Goal: Task Accomplishment & Management: Complete application form

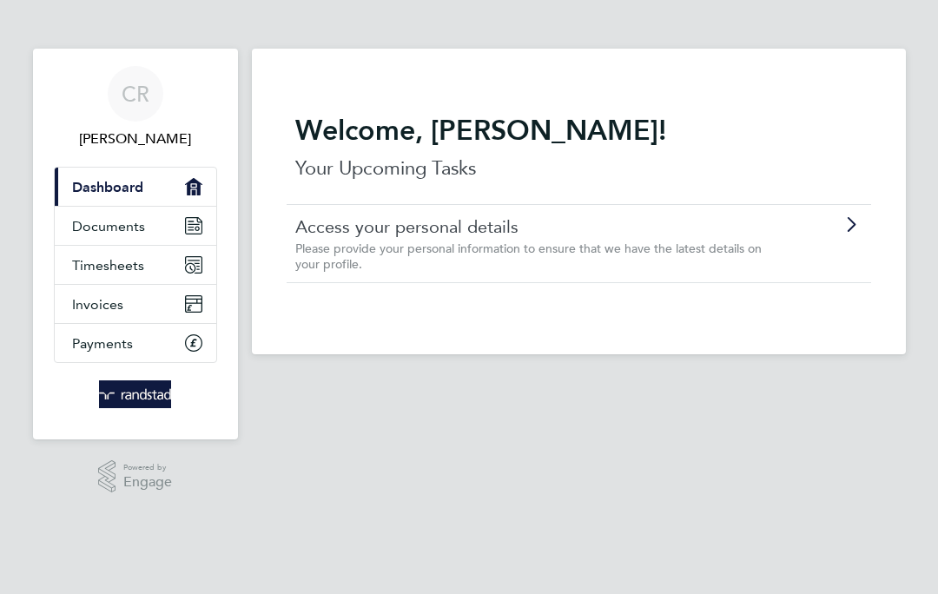
click at [87, 264] on span "Timesheets" at bounding box center [108, 265] width 72 height 16
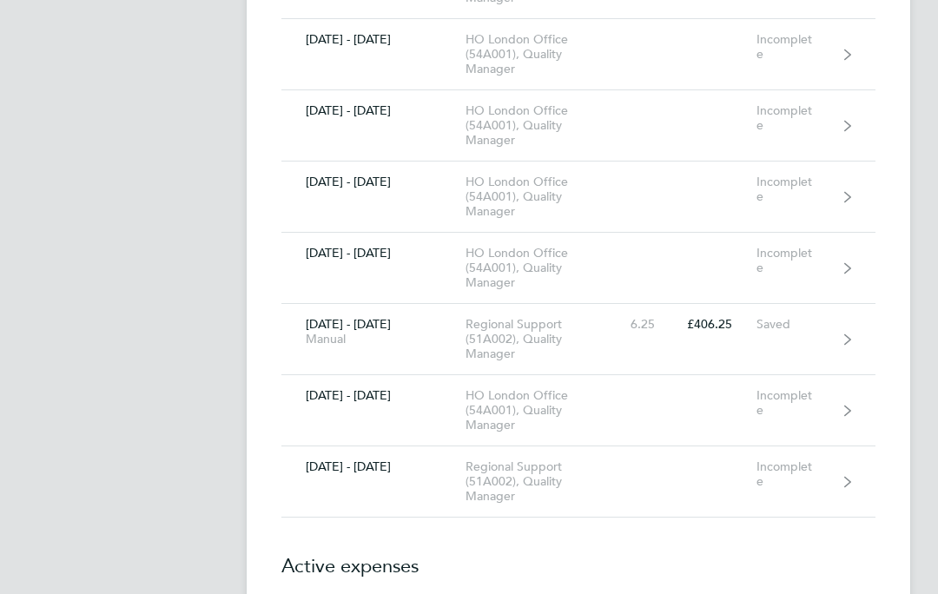
scroll to position [8612, 0]
click at [749, 483] on link "[DATE] - [DATE] Regional Support (51A002), Quality Manager Incomplete" at bounding box center [578, 481] width 594 height 71
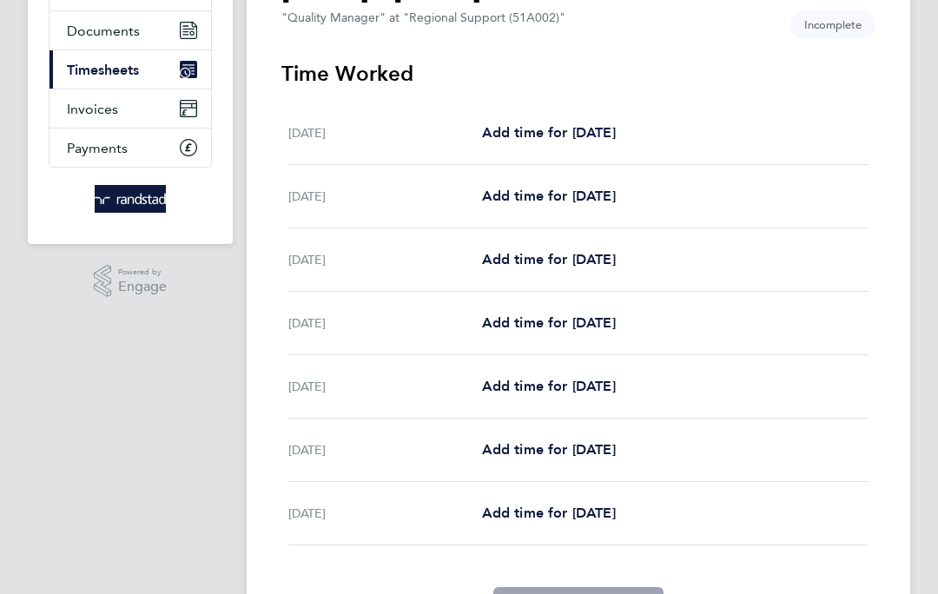
scroll to position [196, 0]
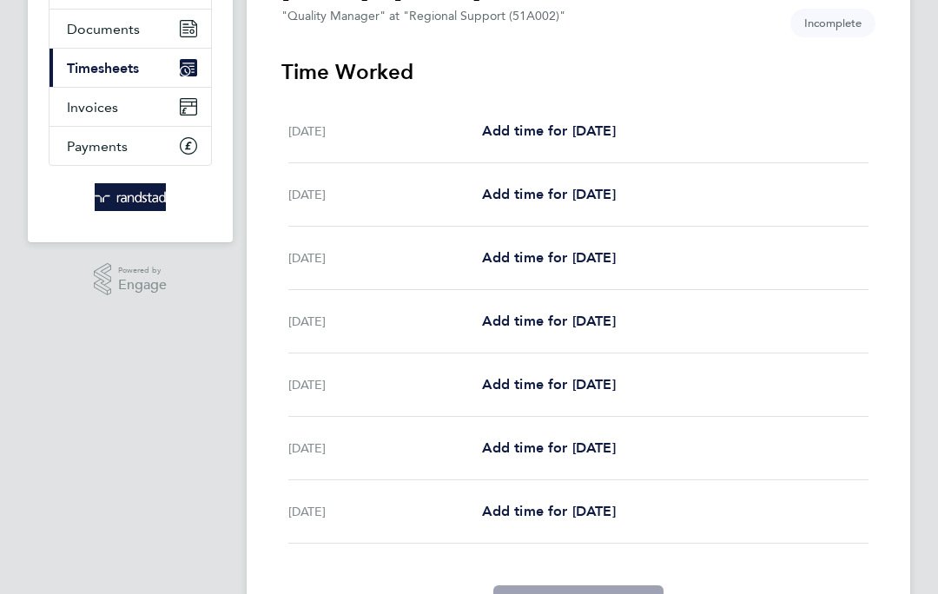
click at [550, 324] on span "Add time for [DATE]" at bounding box center [549, 321] width 134 height 16
select select "30"
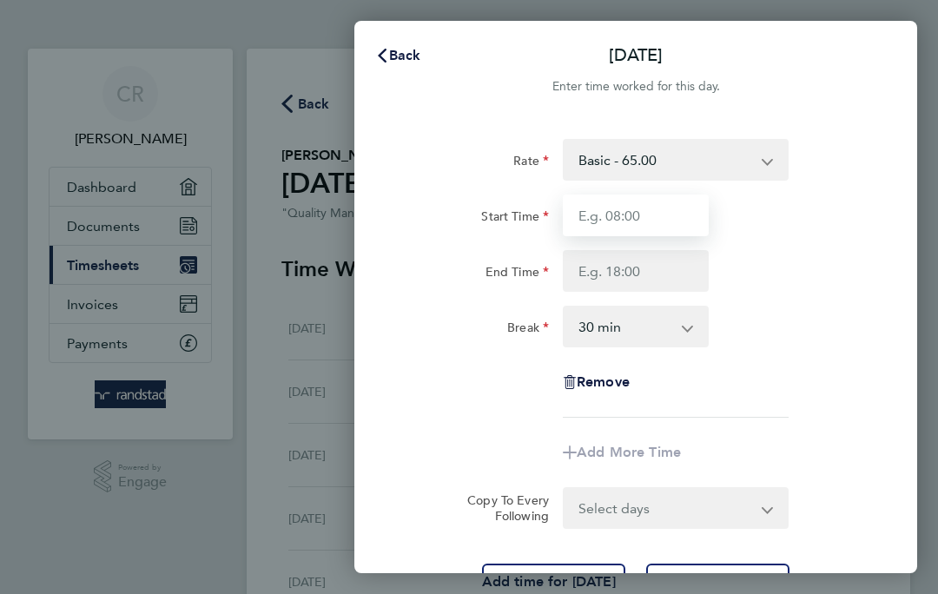
click at [674, 218] on input "Start Time" at bounding box center [636, 215] width 146 height 42
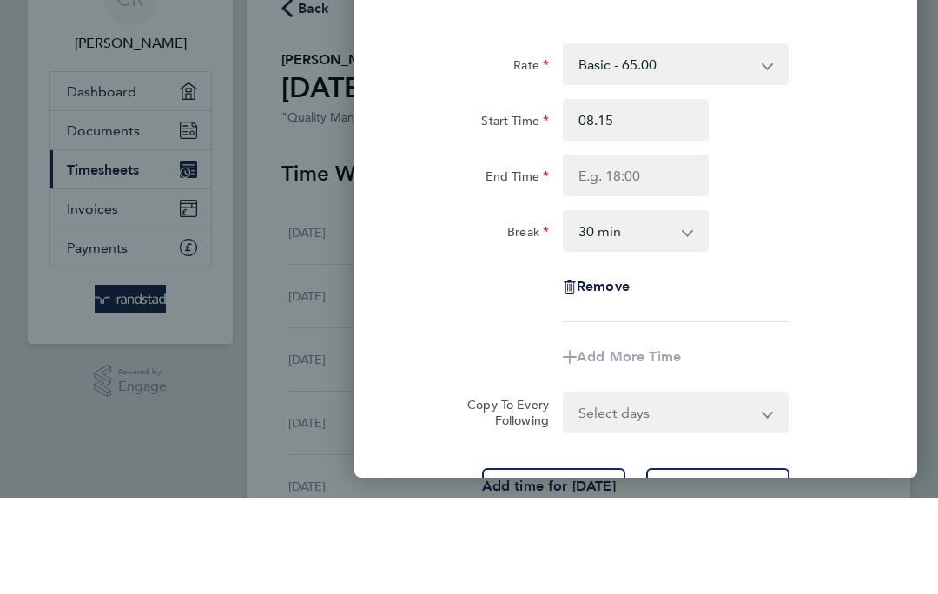
type input "08:15"
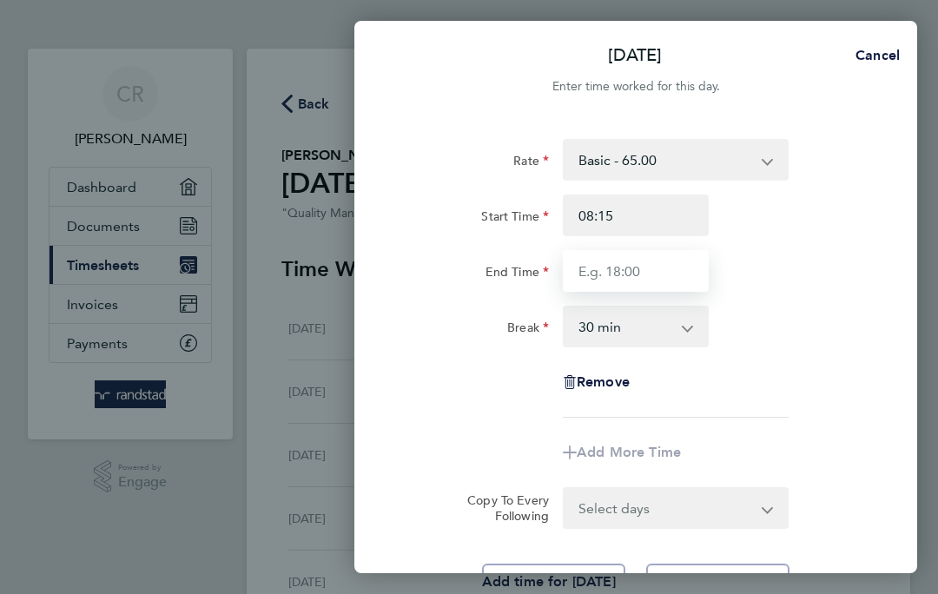
click at [662, 277] on input "End Time" at bounding box center [636, 271] width 146 height 42
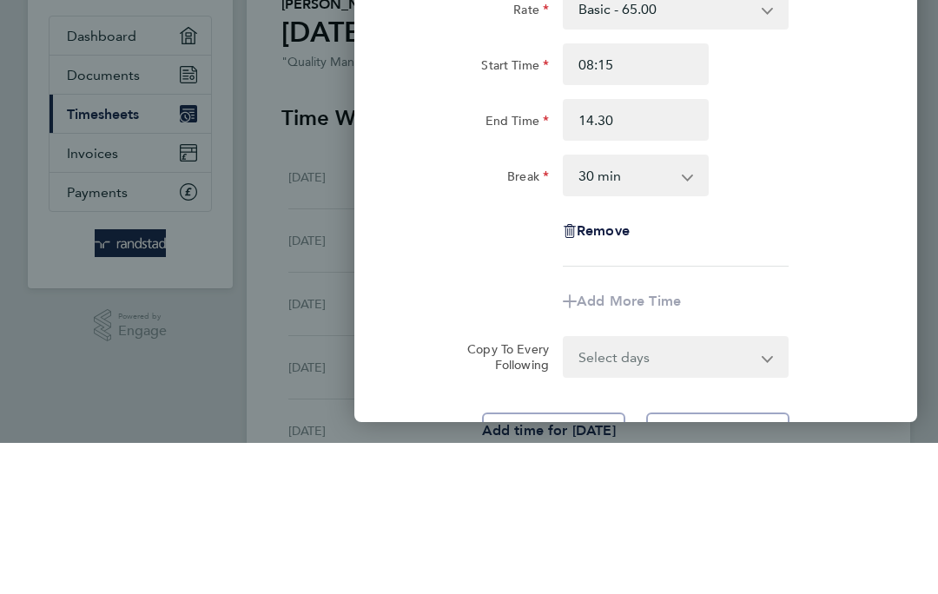
click at [684, 307] on select "0 min 15 min 30 min 45 min 60 min 75 min 90 min" at bounding box center [625, 326] width 122 height 38
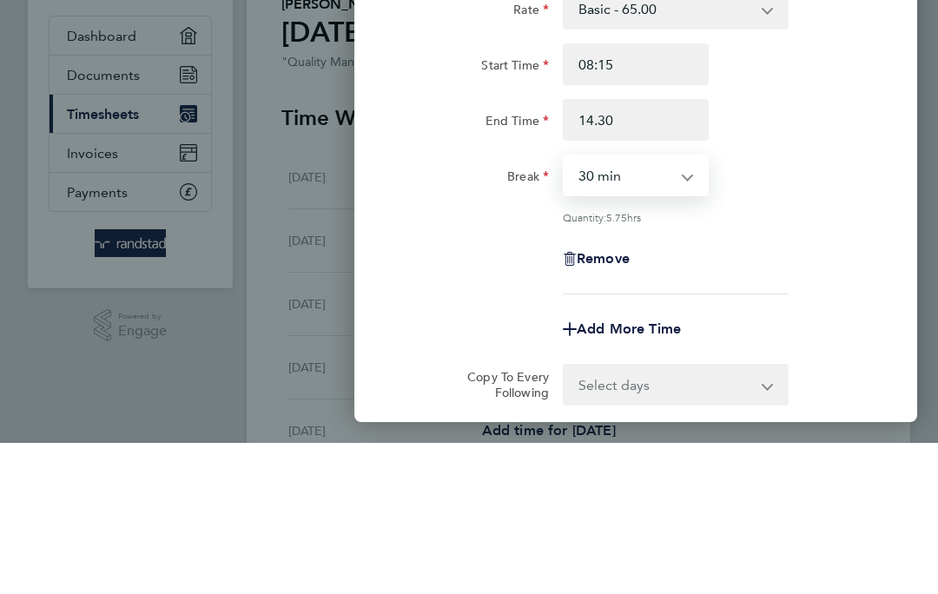
type input "14:30"
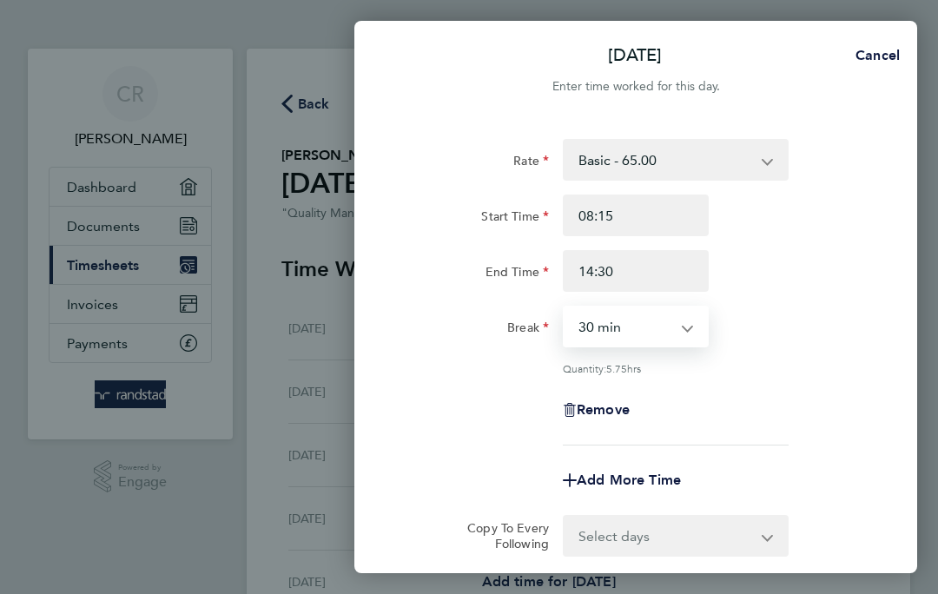
select select "0"
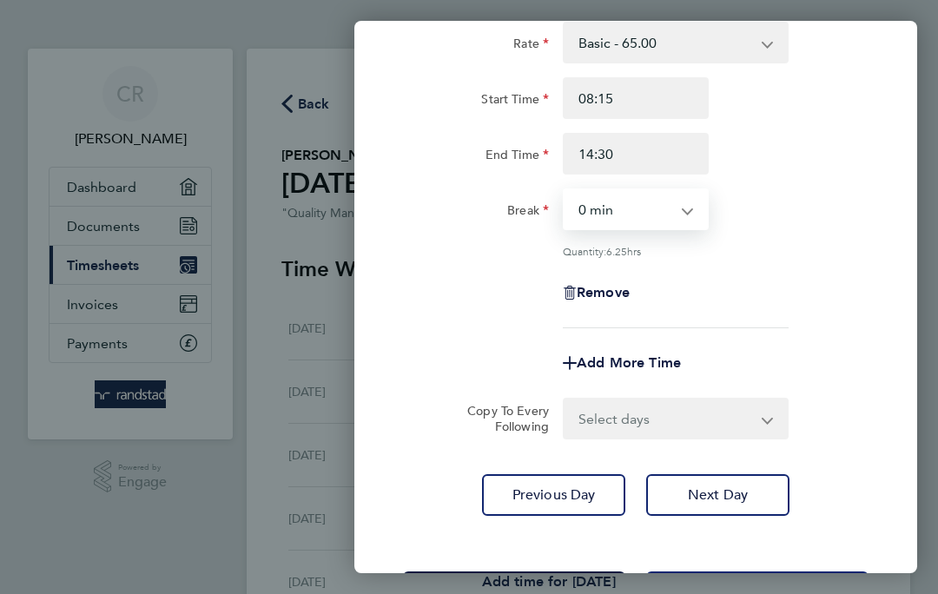
scroll to position [116, 0]
click at [569, 583] on button "Save Timesheet" at bounding box center [514, 593] width 222 height 42
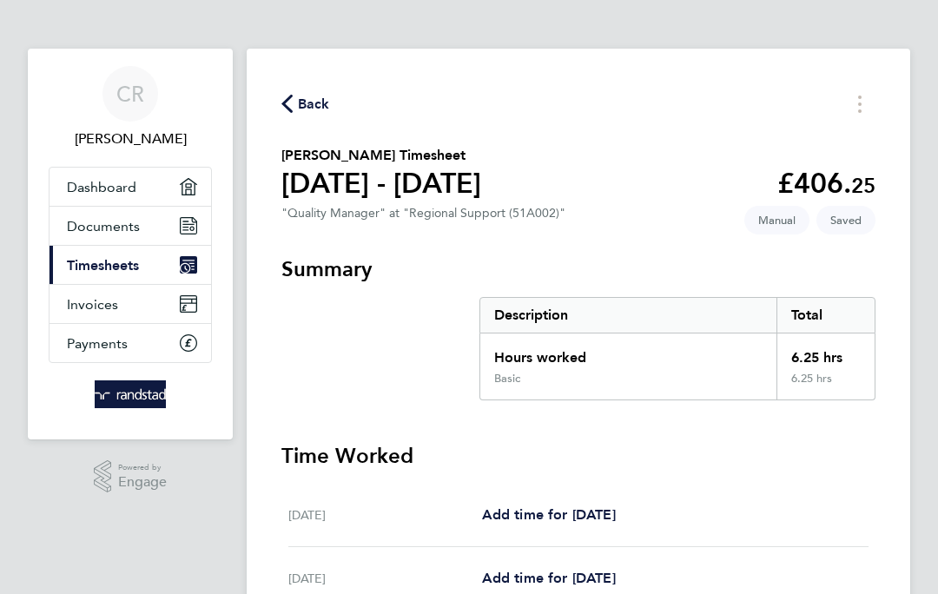
click at [292, 113] on icon "button" at bounding box center [286, 104] width 11 height 18
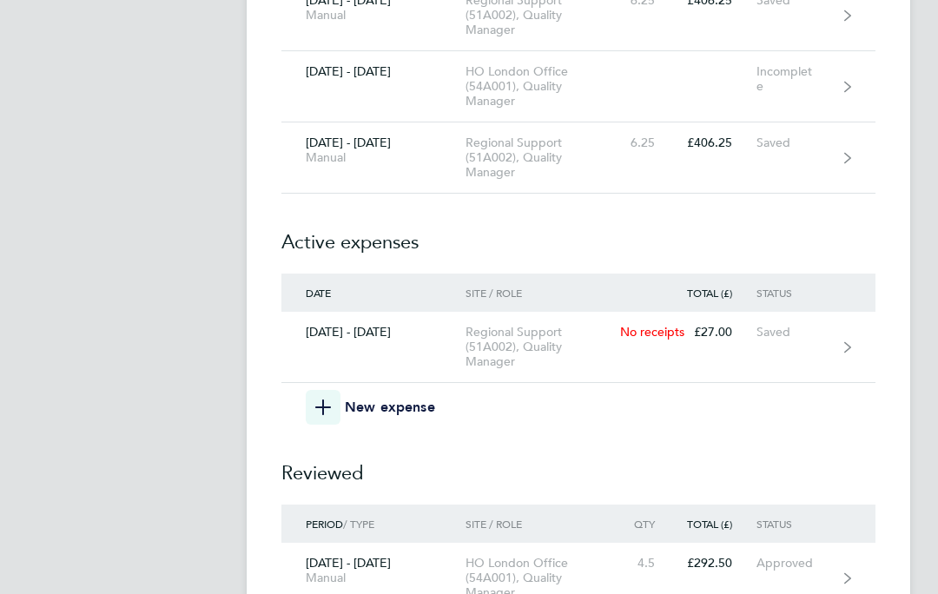
scroll to position [8923, 0]
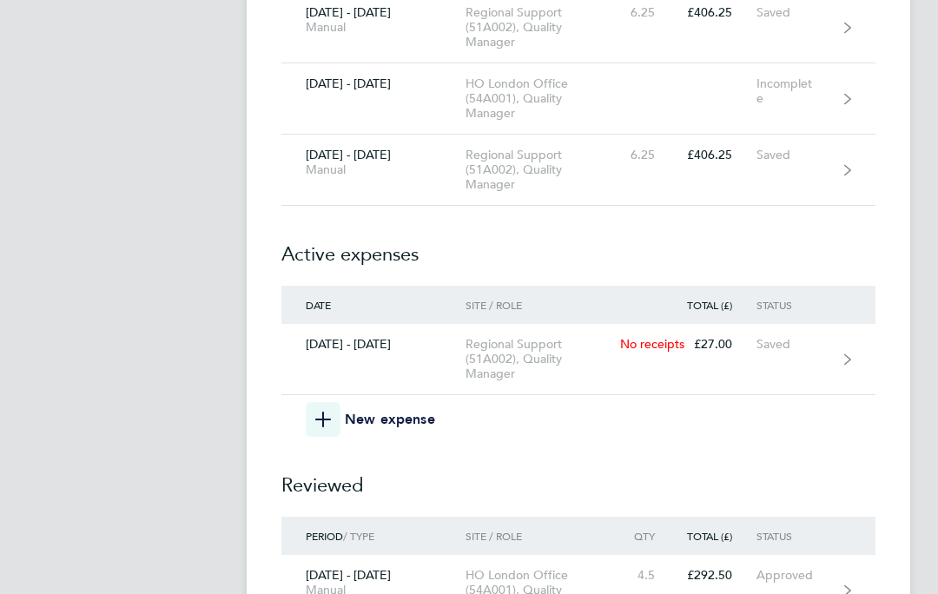
click at [330, 424] on icon "button" at bounding box center [323, 420] width 16 height 16
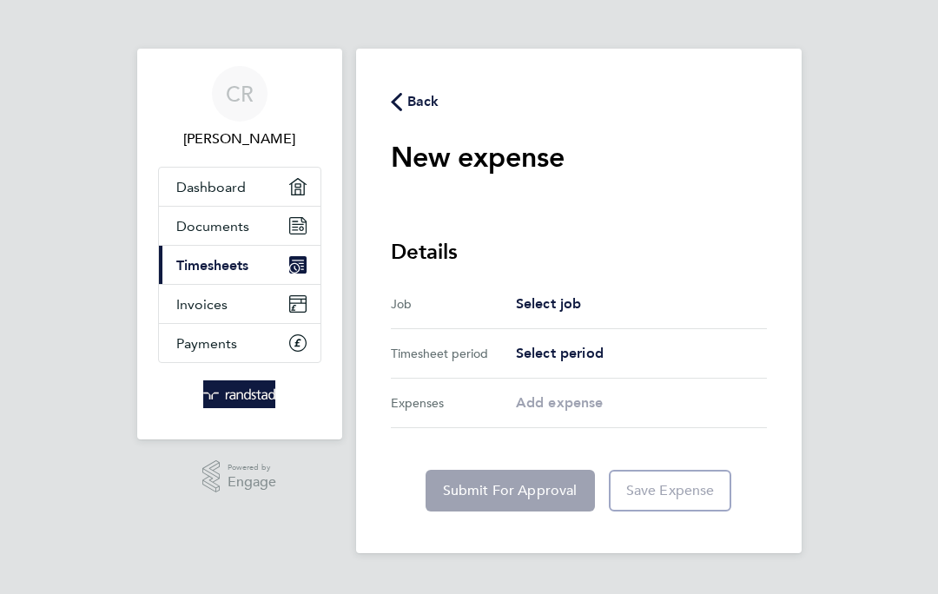
click at [398, 98] on icon "button" at bounding box center [396, 102] width 11 height 18
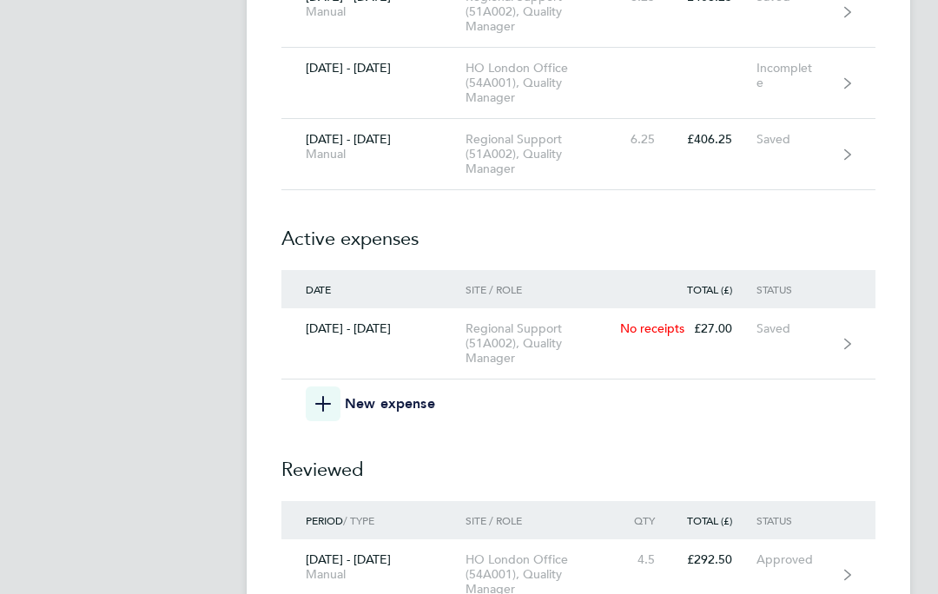
scroll to position [8940, 0]
click at [809, 348] on link "[DATE] - [DATE] Regional Support (51A002), Quality Manager No receipts £27.00 S…" at bounding box center [578, 342] width 594 height 71
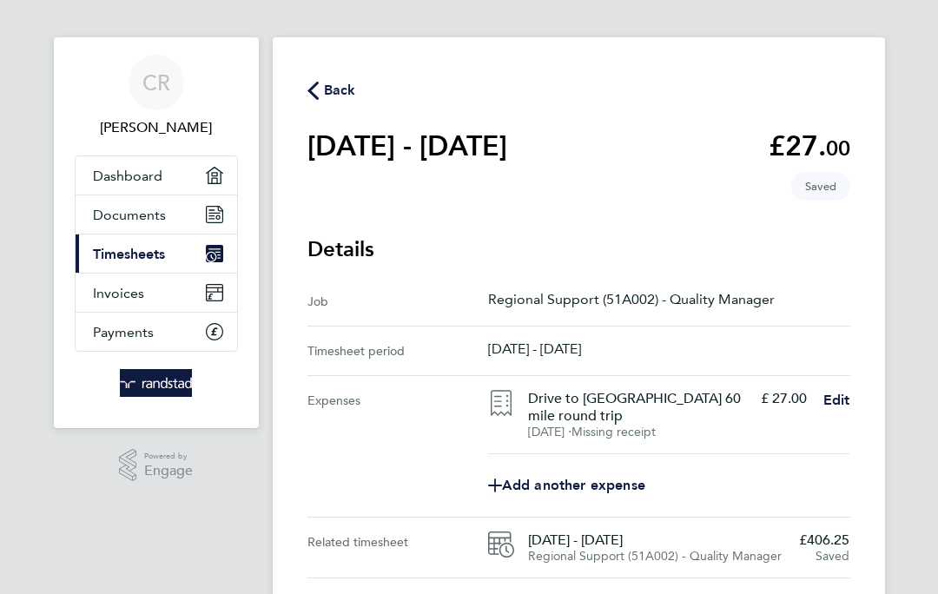
scroll to position [77, 0]
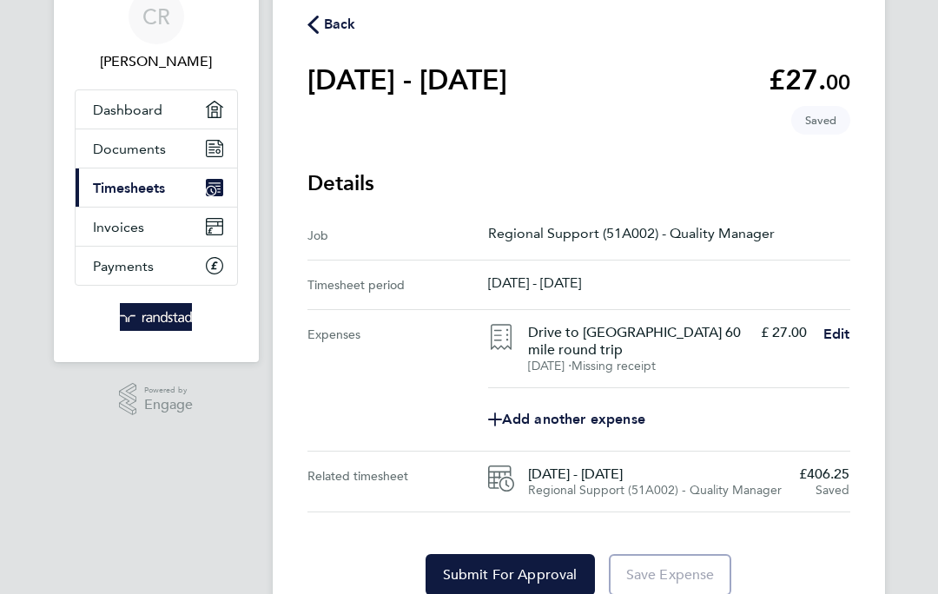
click at [531, 583] on span "Submit For Approval" at bounding box center [510, 574] width 135 height 17
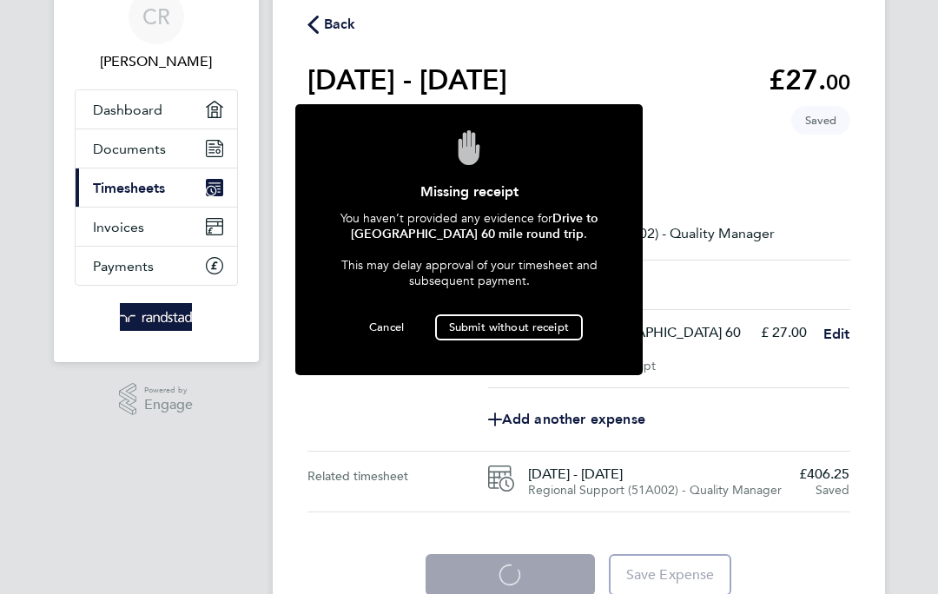
click at [516, 327] on span "Submit without receipt" at bounding box center [509, 326] width 120 height 15
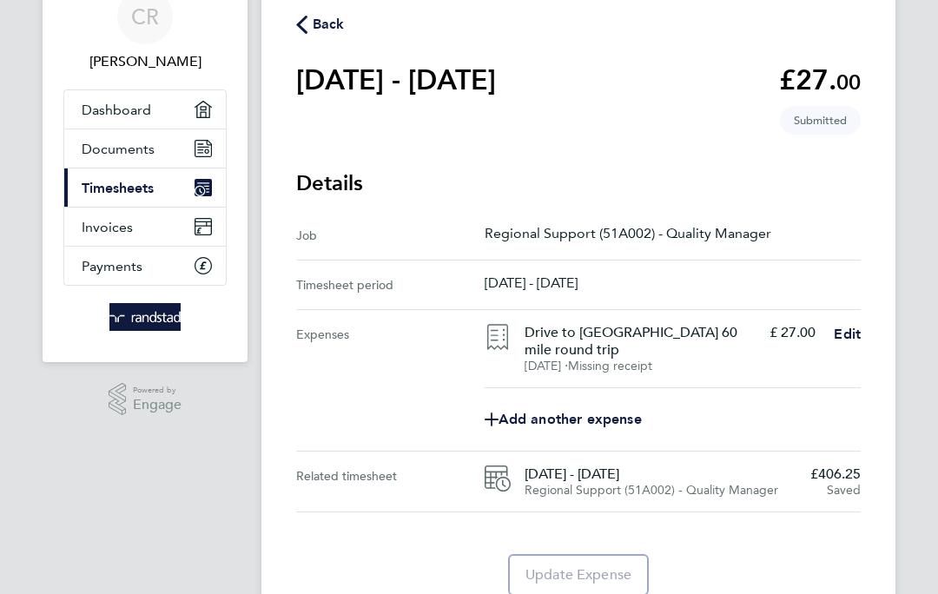
click at [313, 34] on span "Back" at bounding box center [329, 24] width 32 height 21
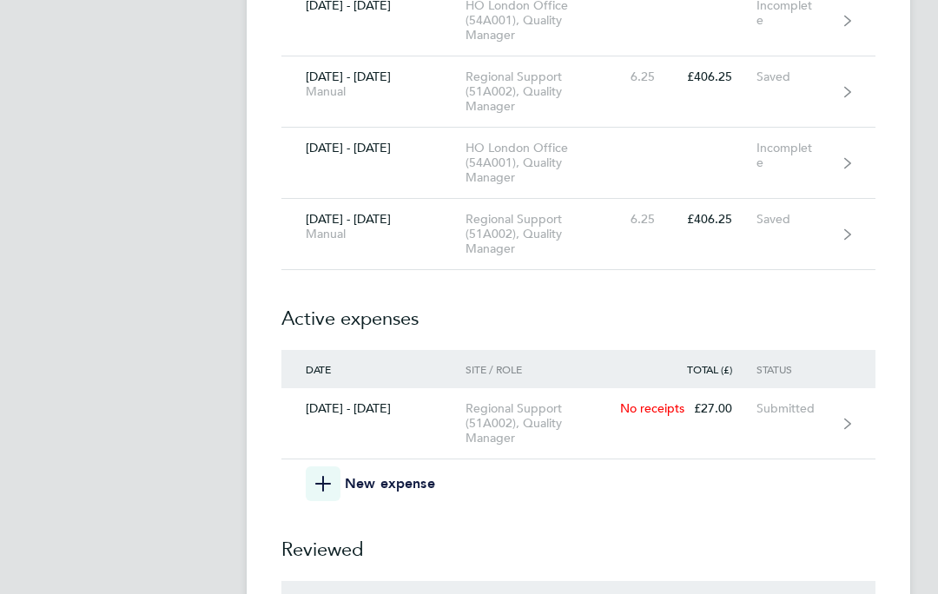
scroll to position [8921, 0]
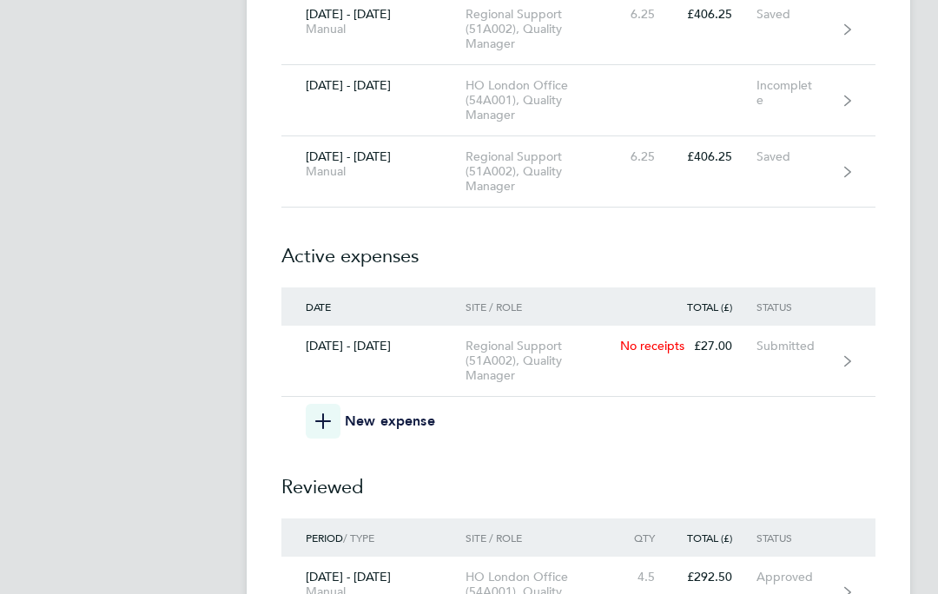
click at [330, 428] on icon "button" at bounding box center [323, 422] width 16 height 16
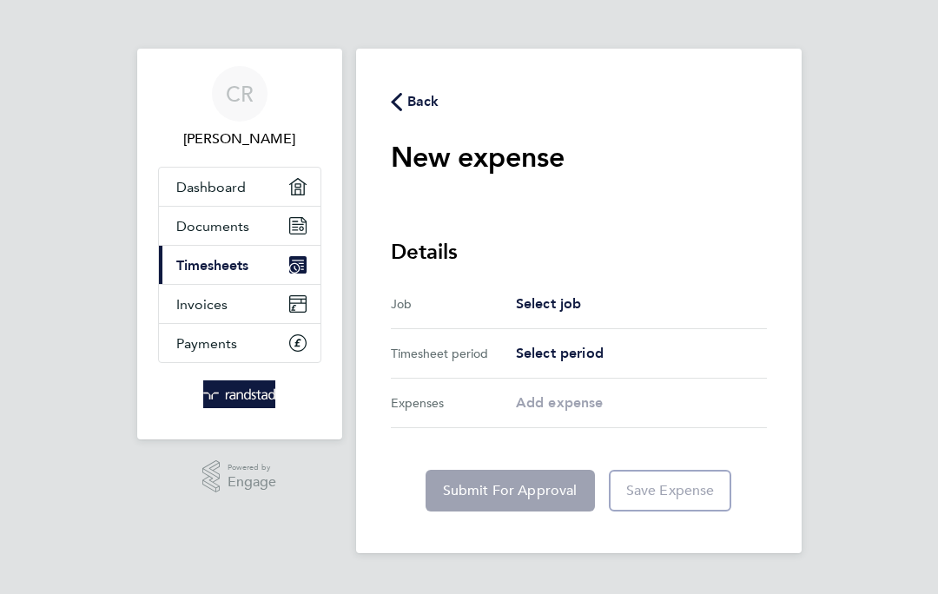
click at [573, 312] on span "Select job" at bounding box center [549, 303] width 66 height 16
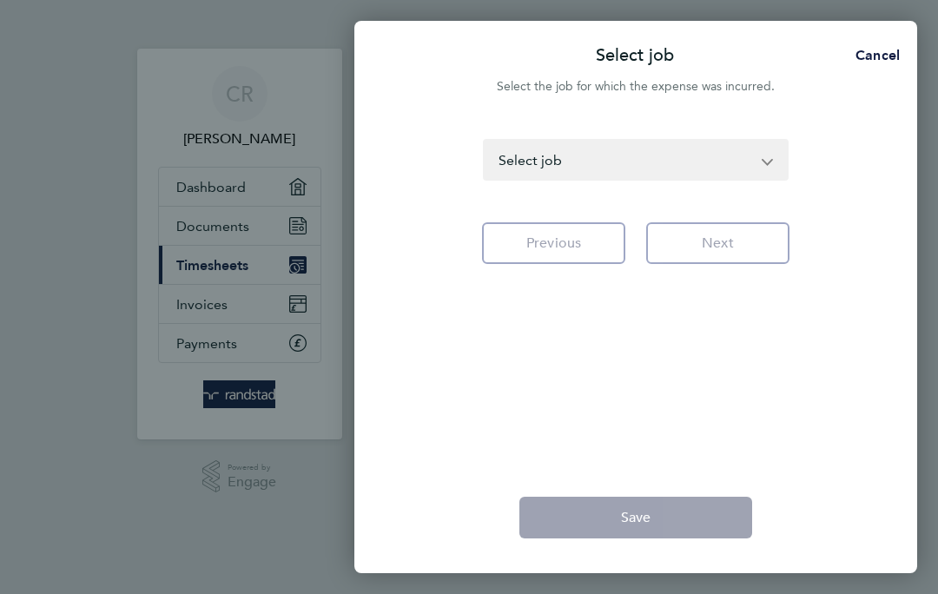
click at [778, 157] on app-icon-cross-button at bounding box center [776, 160] width 21 height 38
click at [724, 171] on select "HO London Office (54A001) - Quality Manager [GEOGRAPHIC_DATA] & [GEOGRAPHIC_DAT…" at bounding box center [624, 160] width 281 height 38
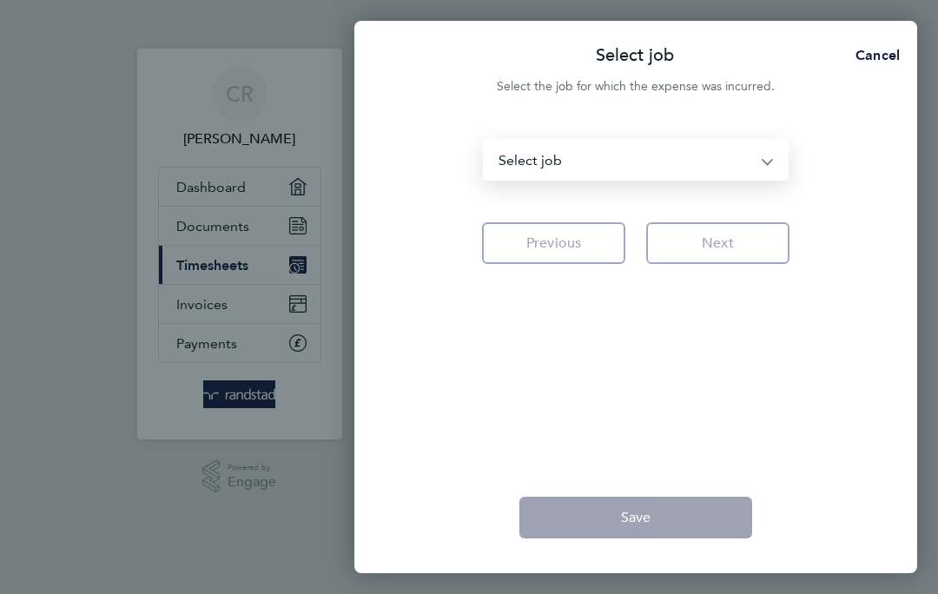
select select "121233"
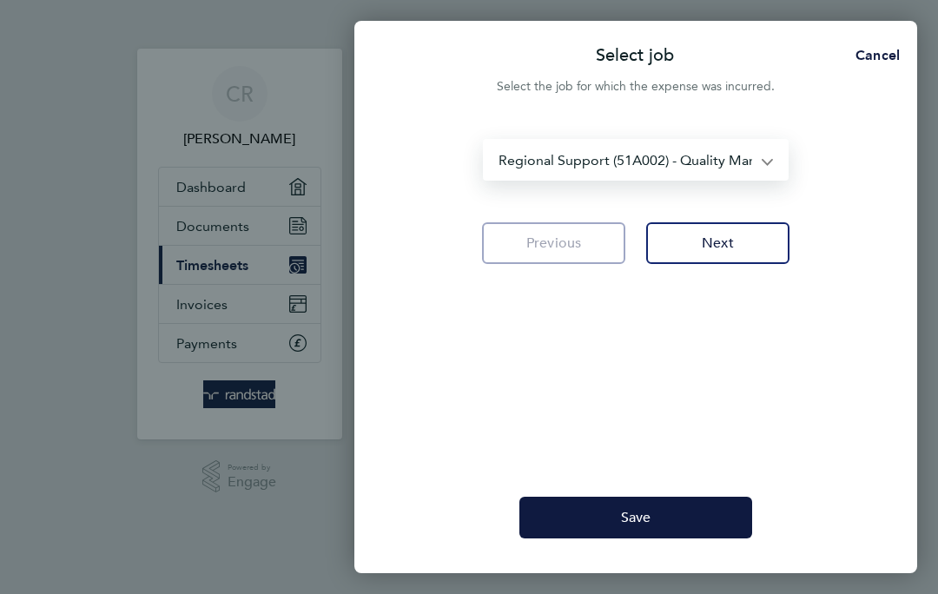
click at [719, 254] on button "Next" at bounding box center [717, 243] width 143 height 42
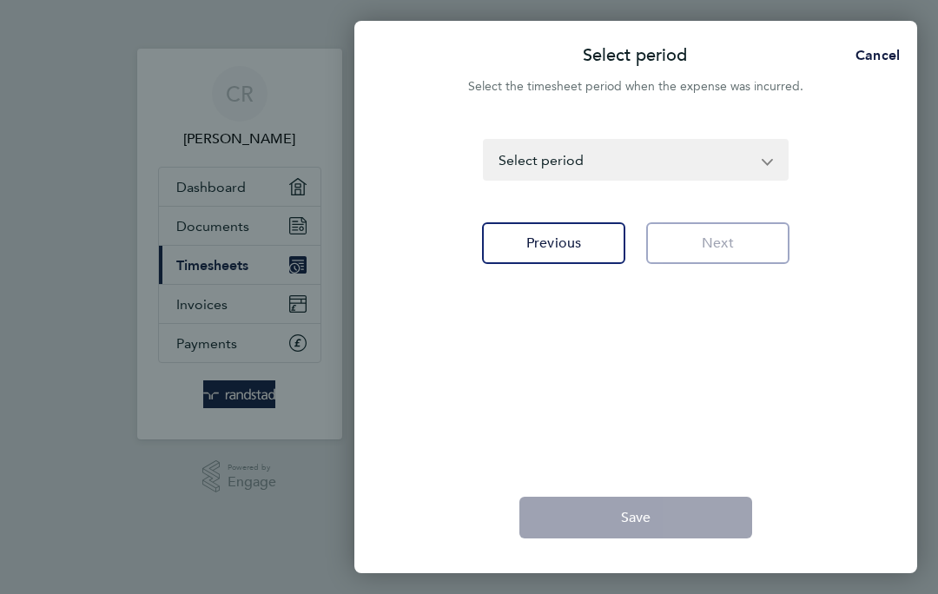
click at [742, 170] on select "[DATE] - [DATE] [DATE] - [DATE] [DATE] - [DATE] [DATE] - [DATE] [DATE] - [DATE]…" at bounding box center [624, 160] width 281 height 38
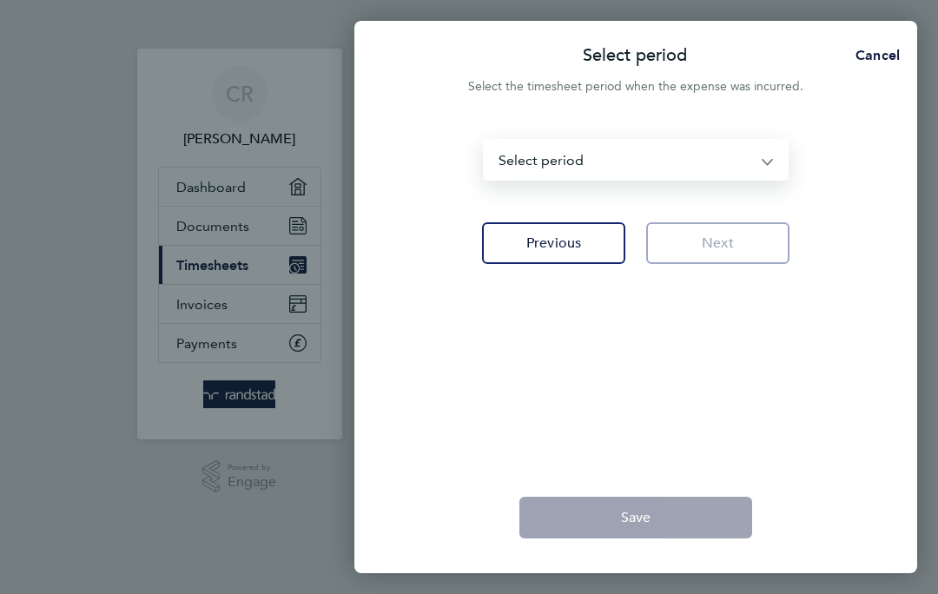
select select "168: Object"
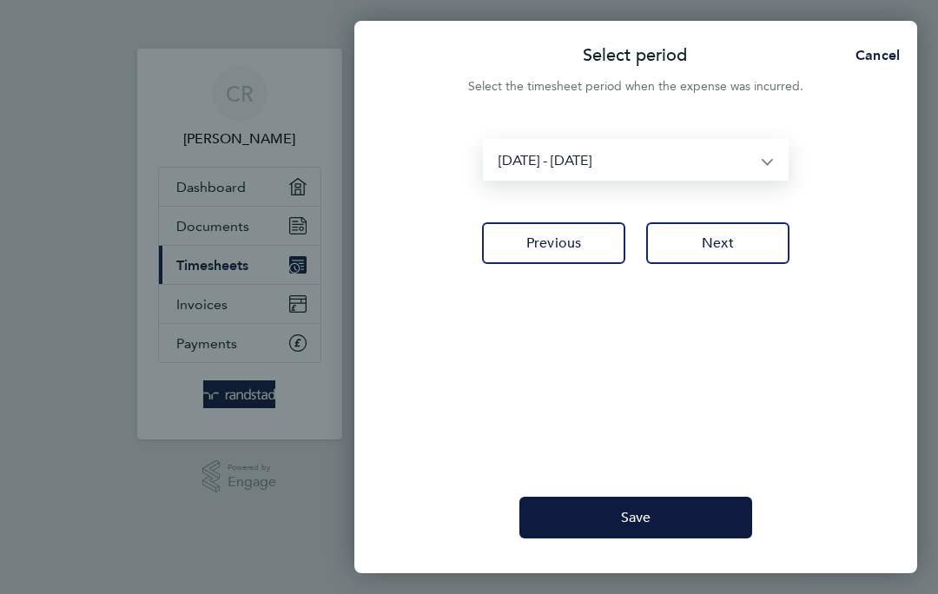
click at [725, 237] on span "Next" at bounding box center [717, 242] width 32 height 17
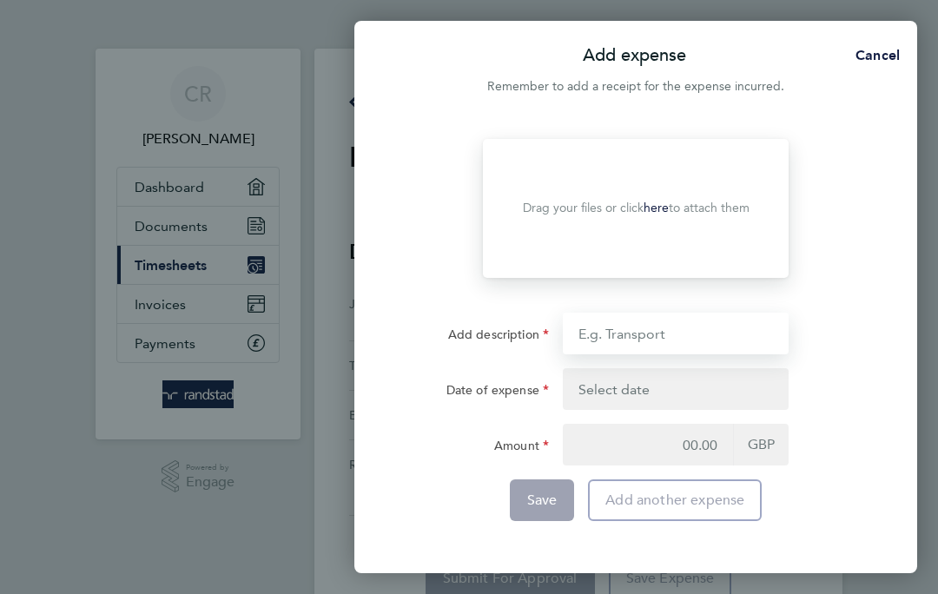
click at [677, 347] on input "Add description" at bounding box center [676, 334] width 226 height 42
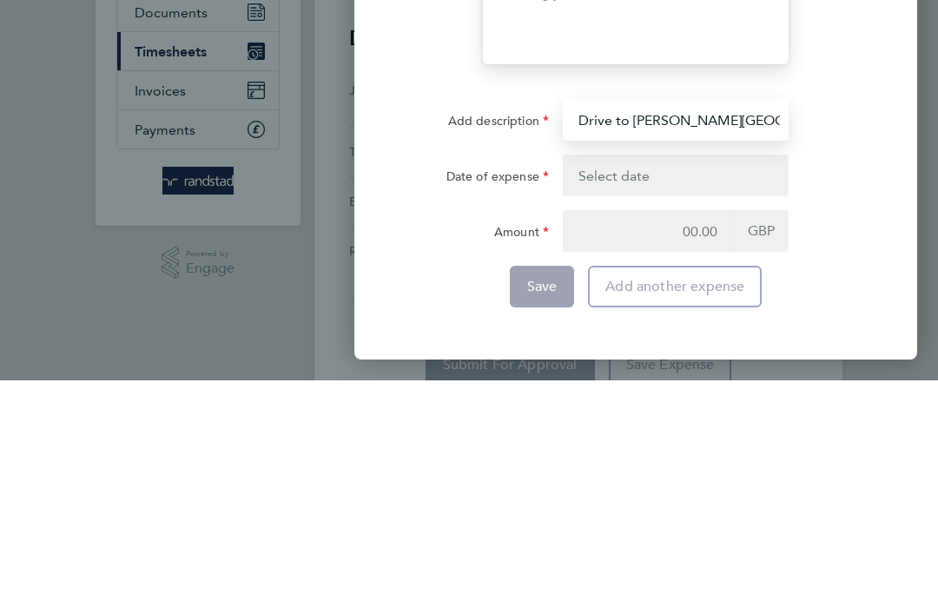
type input "Drive to [PERSON_NAME][GEOGRAPHIC_DATA]"
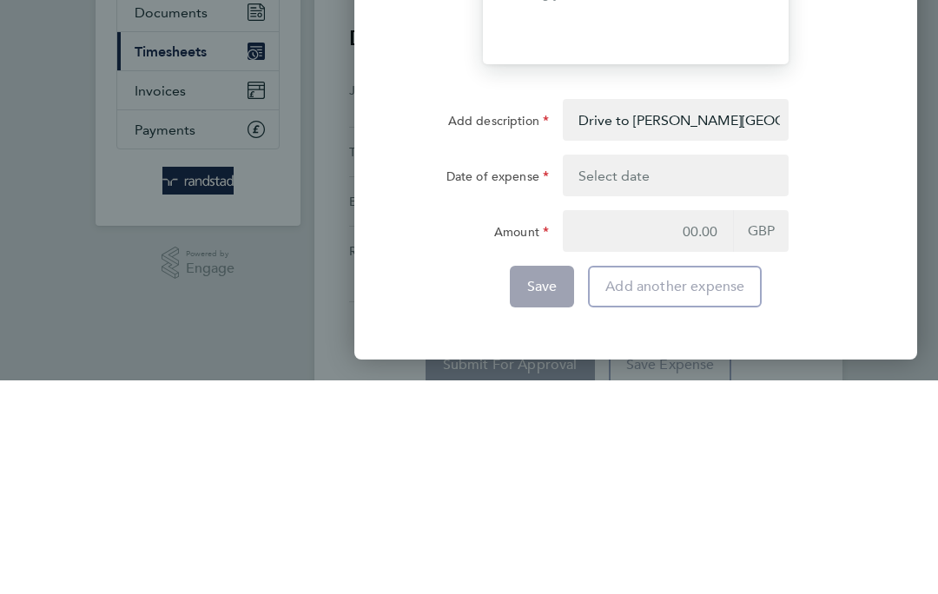
click at [625, 368] on button "button" at bounding box center [676, 389] width 226 height 42
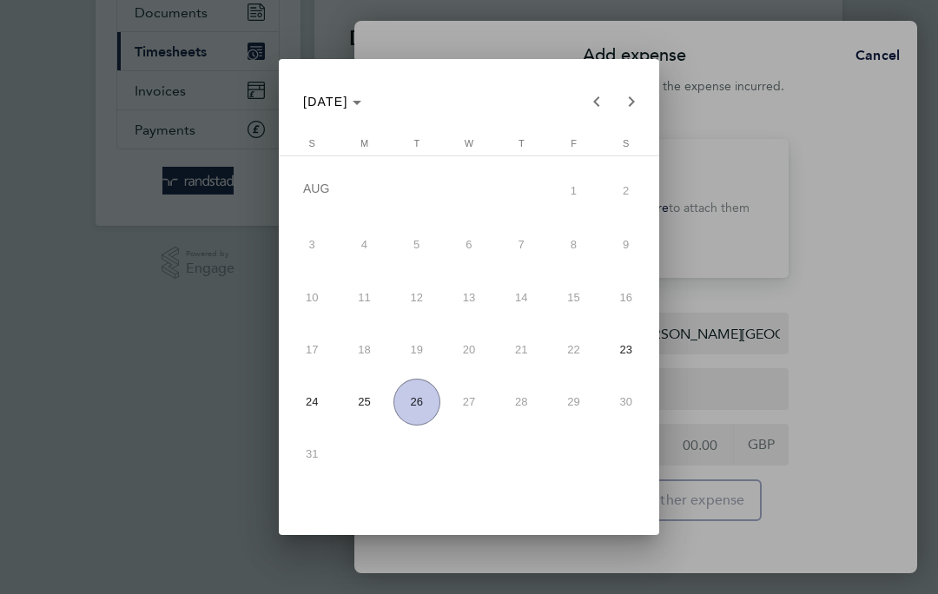
click at [410, 398] on span "26" at bounding box center [416, 402] width 47 height 47
type input "[DATE]"
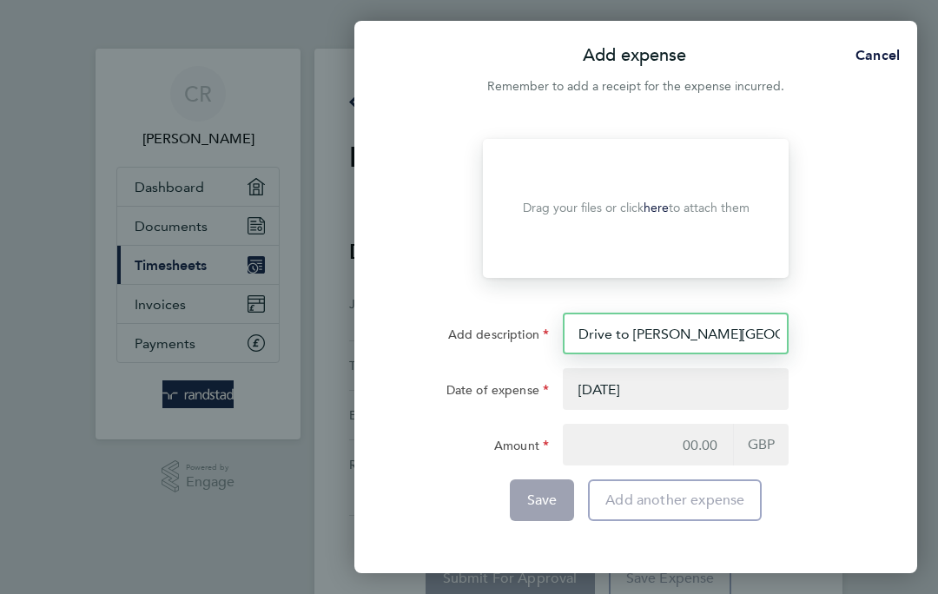
click at [773, 345] on input "Drive to [PERSON_NAME][GEOGRAPHIC_DATA]" at bounding box center [676, 334] width 226 height 42
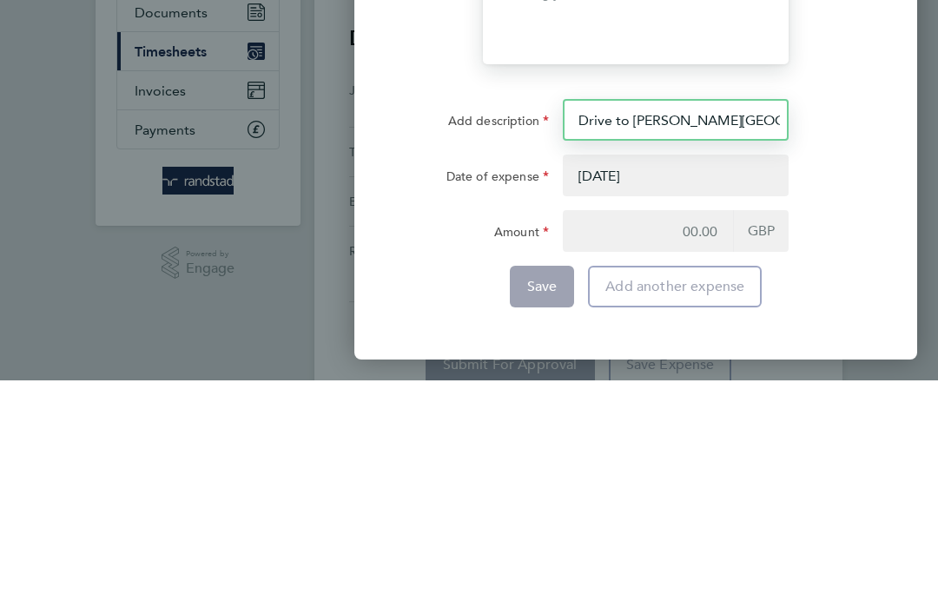
type input "Drive to [PERSON_NAME][GEOGRAPHIC_DATA] 120 mile round trip due to issues on th…"
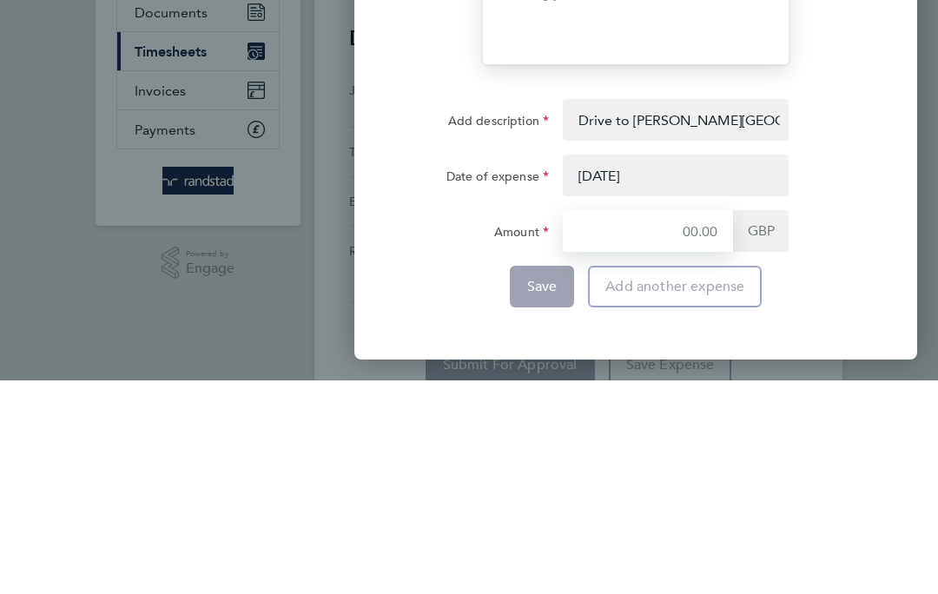
click at [697, 424] on input "Amount" at bounding box center [648, 445] width 170 height 42
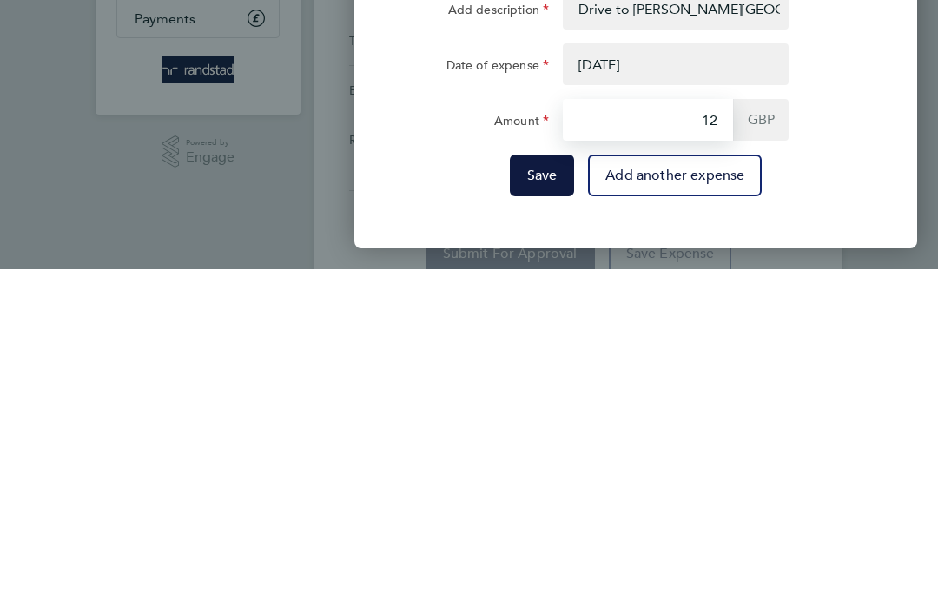
type input "1"
type input "54.00"
click at [543, 491] on span "Save" at bounding box center [542, 499] width 30 height 17
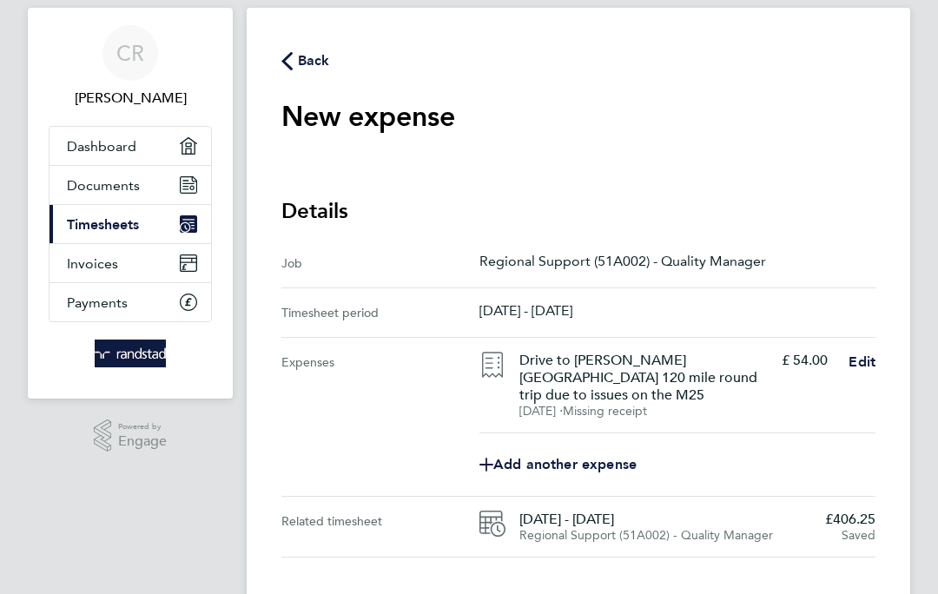
scroll to position [69, 0]
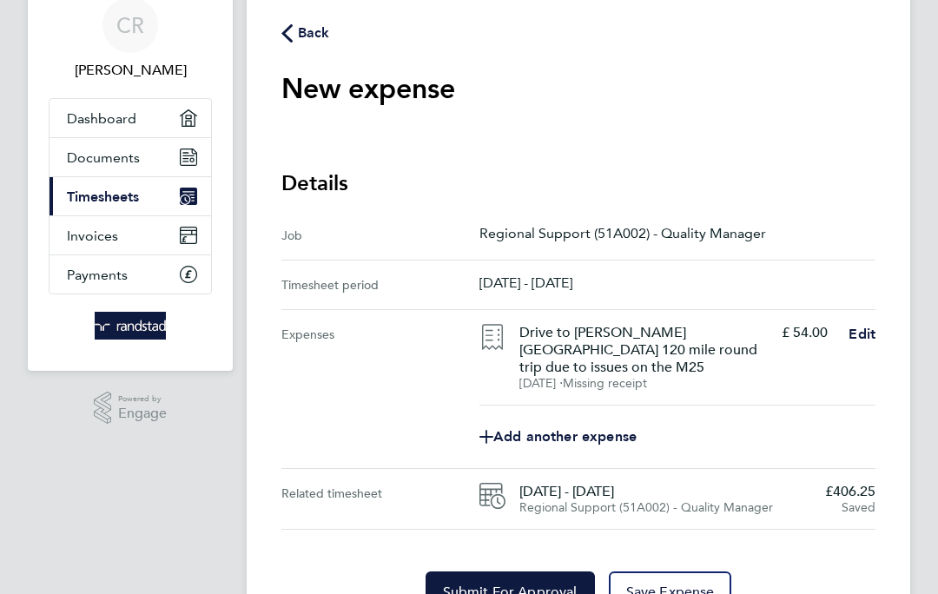
click at [675, 583] on span "Save Expense" at bounding box center [670, 591] width 89 height 17
